Goal: Task Accomplishment & Management: Manage account settings

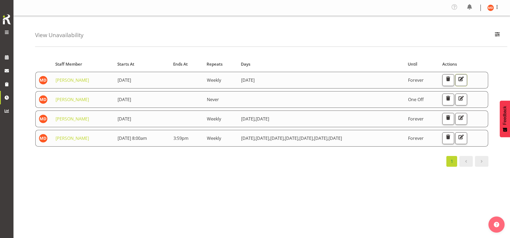
click at [254, 80] on span "button" at bounding box center [460, 78] width 7 height 7
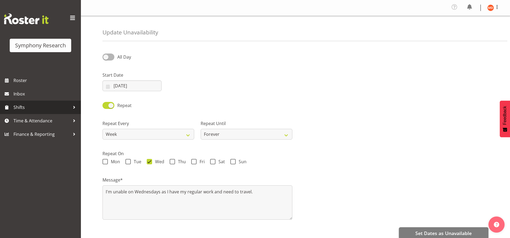
click at [71, 106] on div at bounding box center [74, 107] width 8 height 8
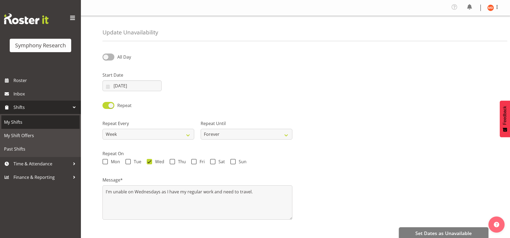
click at [63, 121] on span "My Shifts" at bounding box center [40, 122] width 73 height 8
